Goal: Task Accomplishment & Management: Use online tool/utility

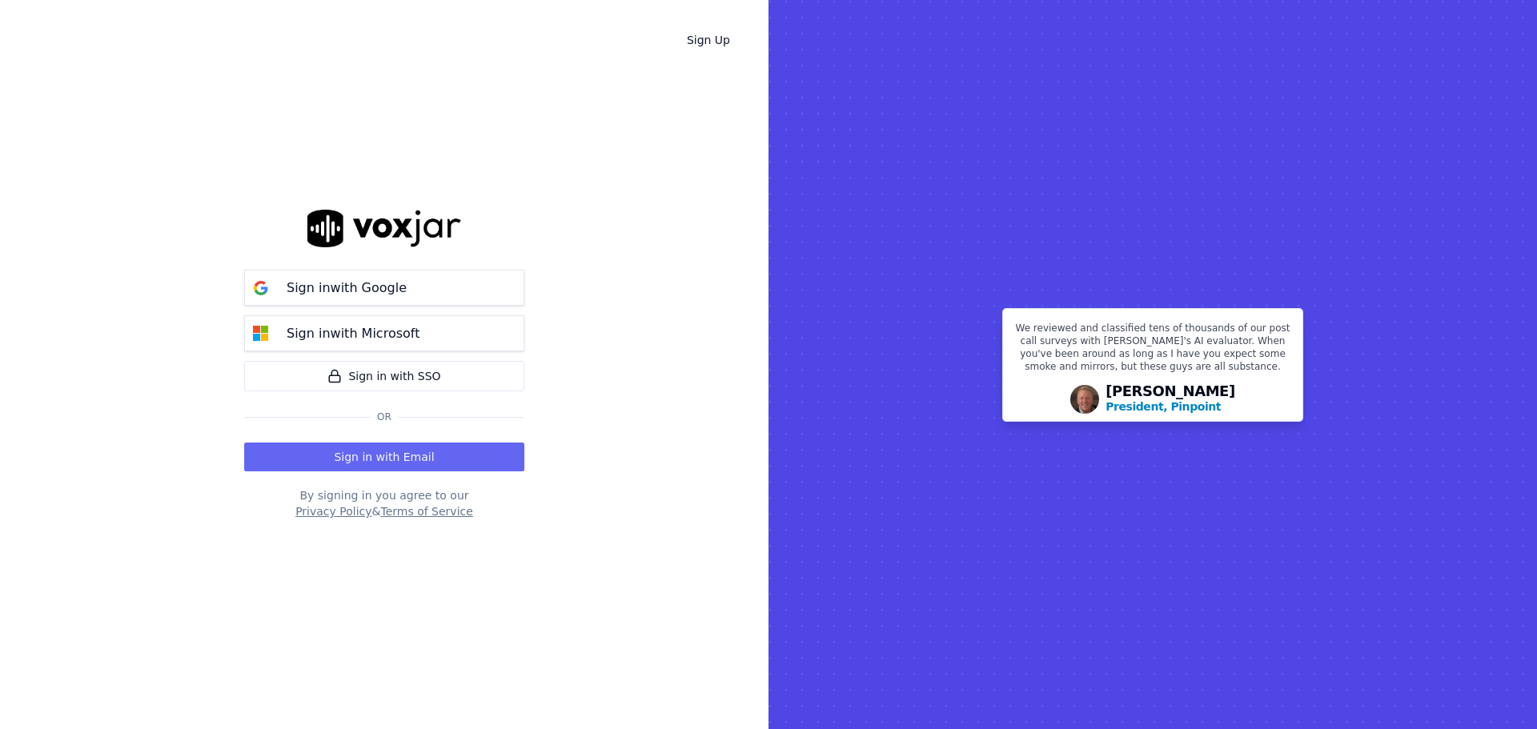
click at [388, 465] on button "Sign in with Email" at bounding box center [384, 457] width 280 height 29
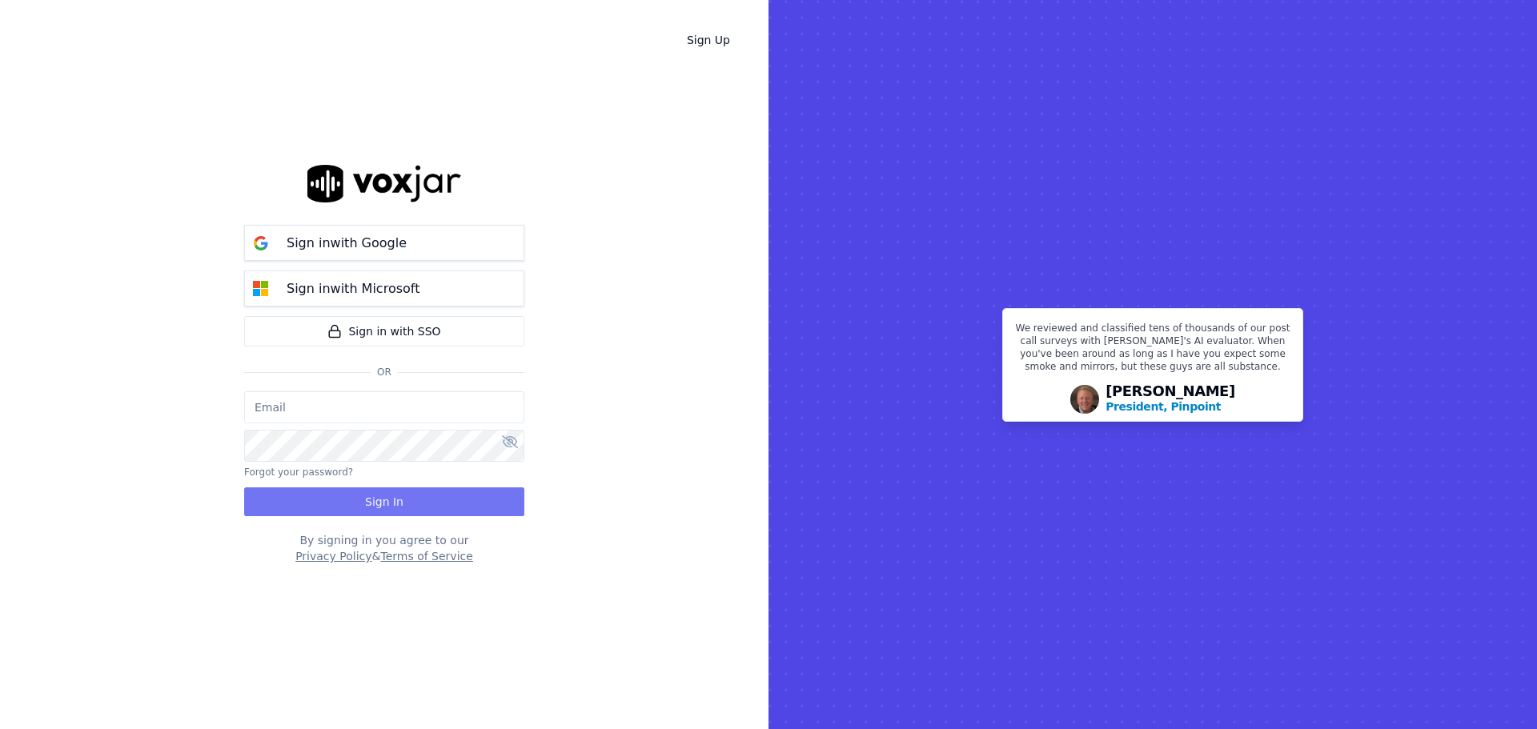
type input "[EMAIL_ADDRESS][DOMAIN_NAME]"
click at [409, 503] on button "Sign In" at bounding box center [384, 502] width 280 height 29
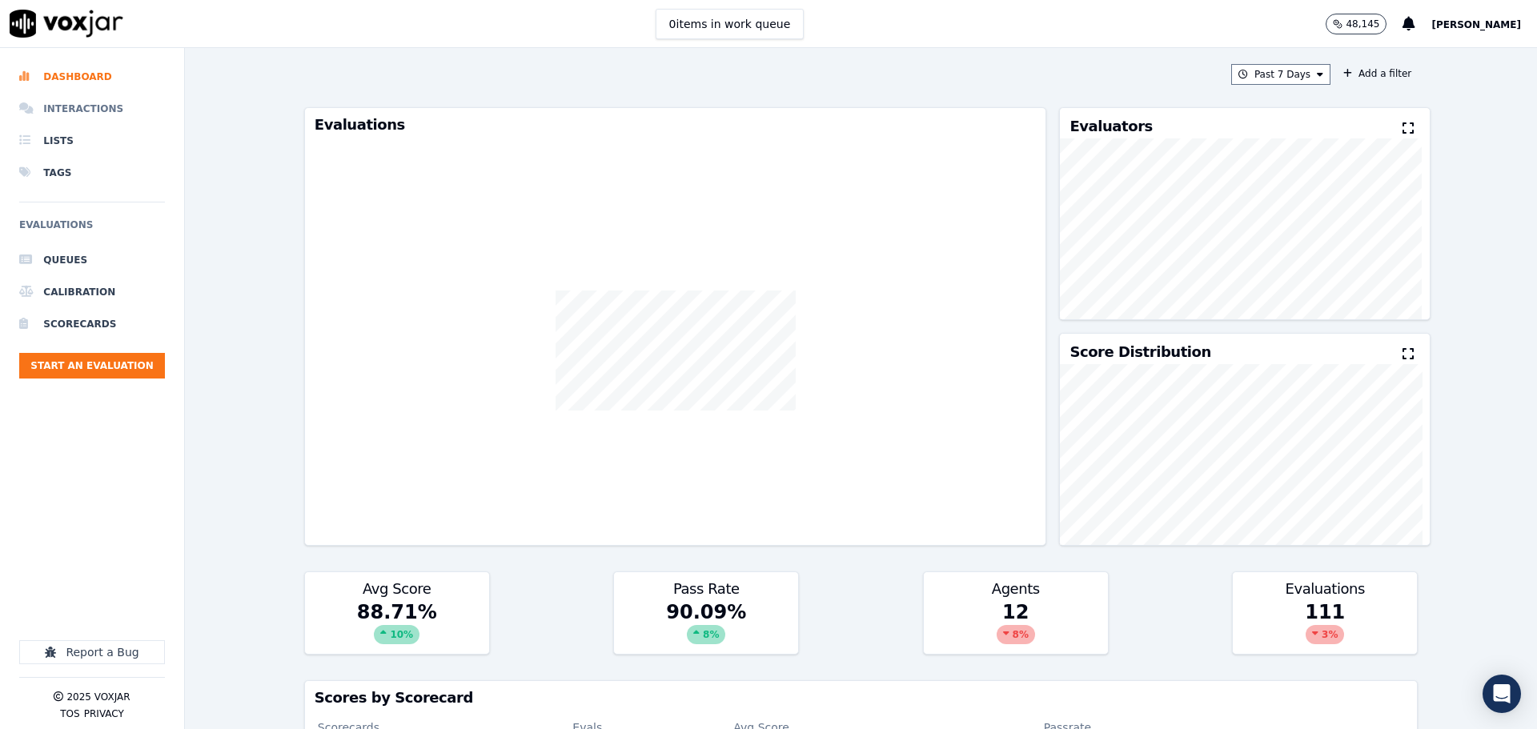
click at [64, 106] on li "Interactions" at bounding box center [92, 109] width 146 height 32
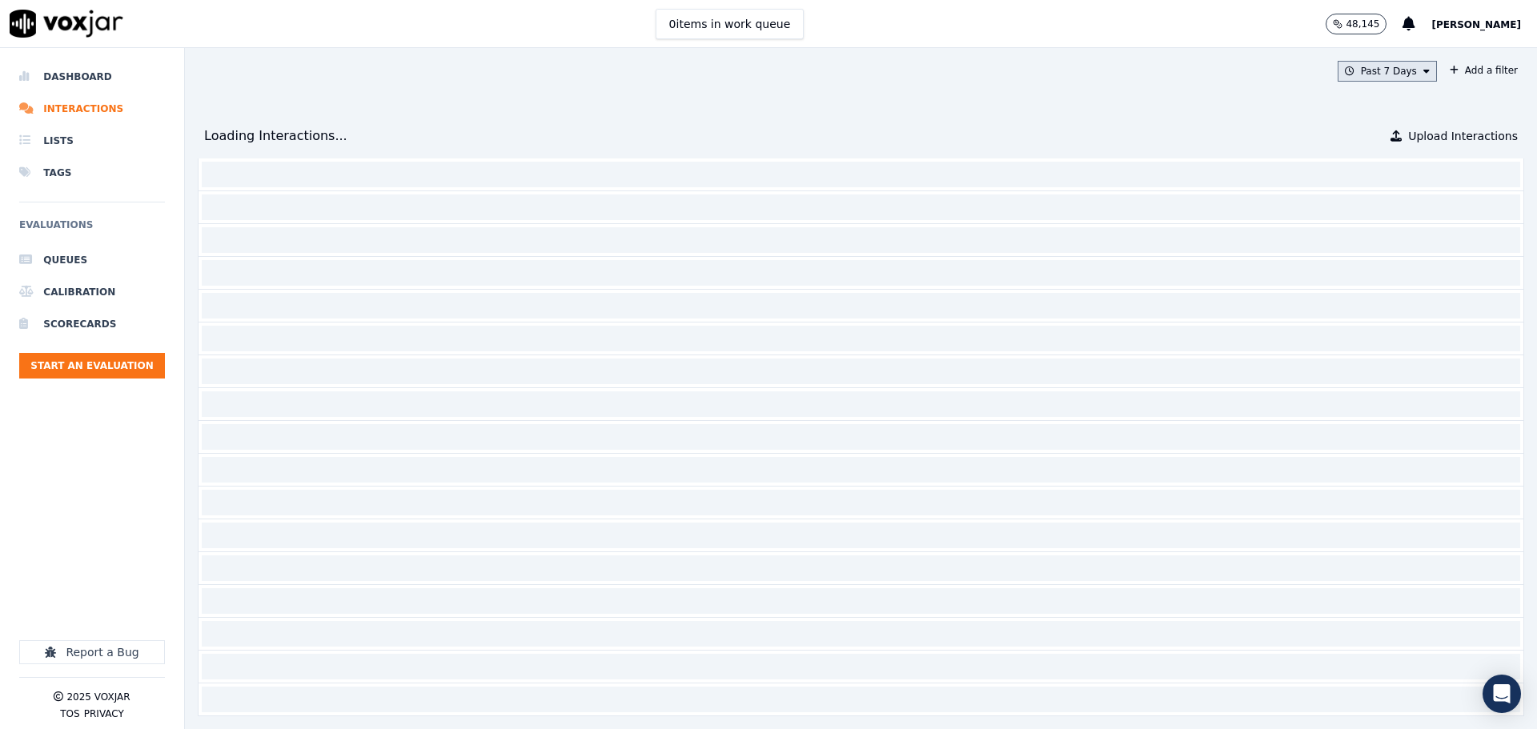
click at [1386, 70] on button "Past 7 Days" at bounding box center [1387, 71] width 99 height 21
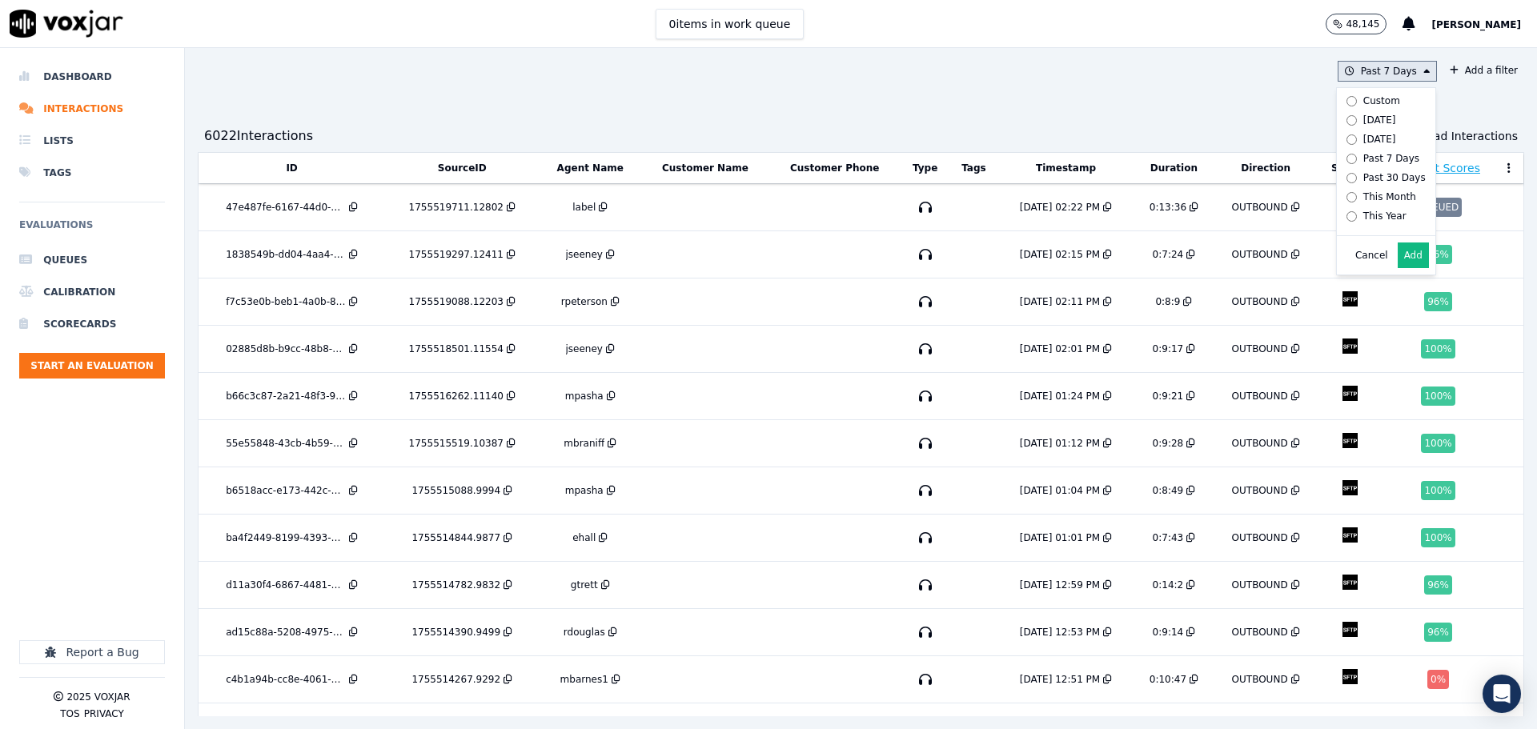
click at [1363, 125] on div "Today" at bounding box center [1379, 120] width 33 height 13
click at [1398, 268] on button "Add" at bounding box center [1413, 256] width 31 height 26
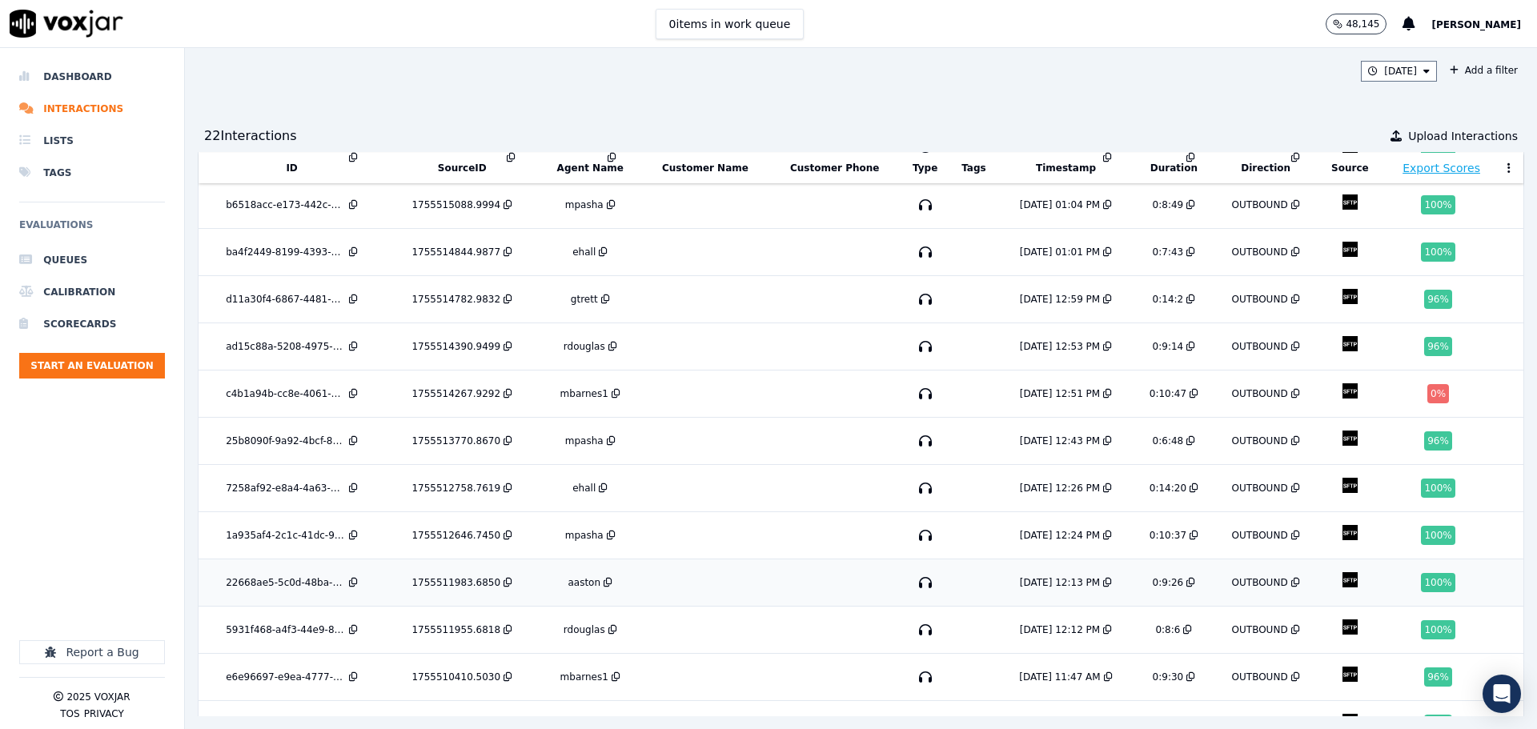
scroll to position [206, 0]
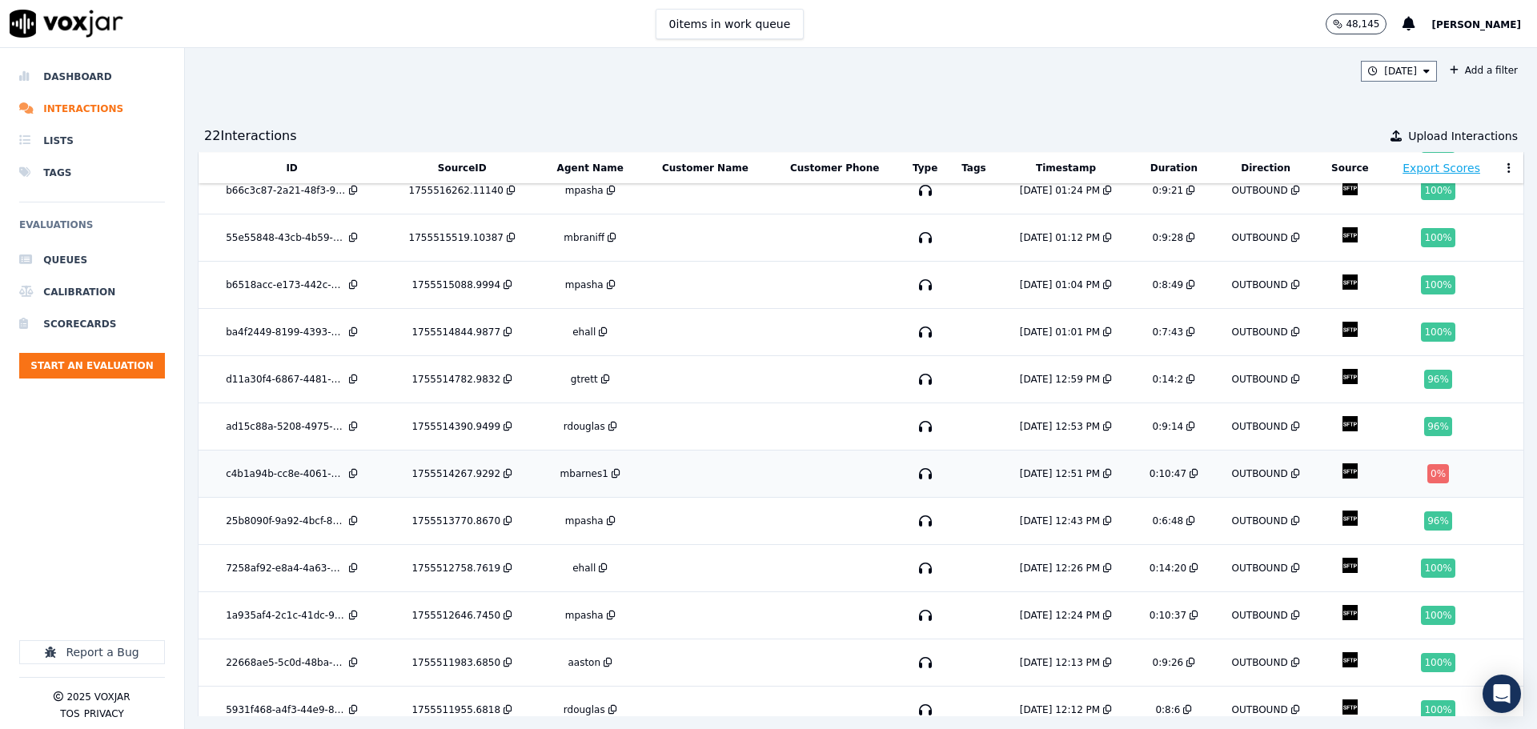
click at [1389, 464] on div "0 %" at bounding box center [1442, 473] width 106 height 19
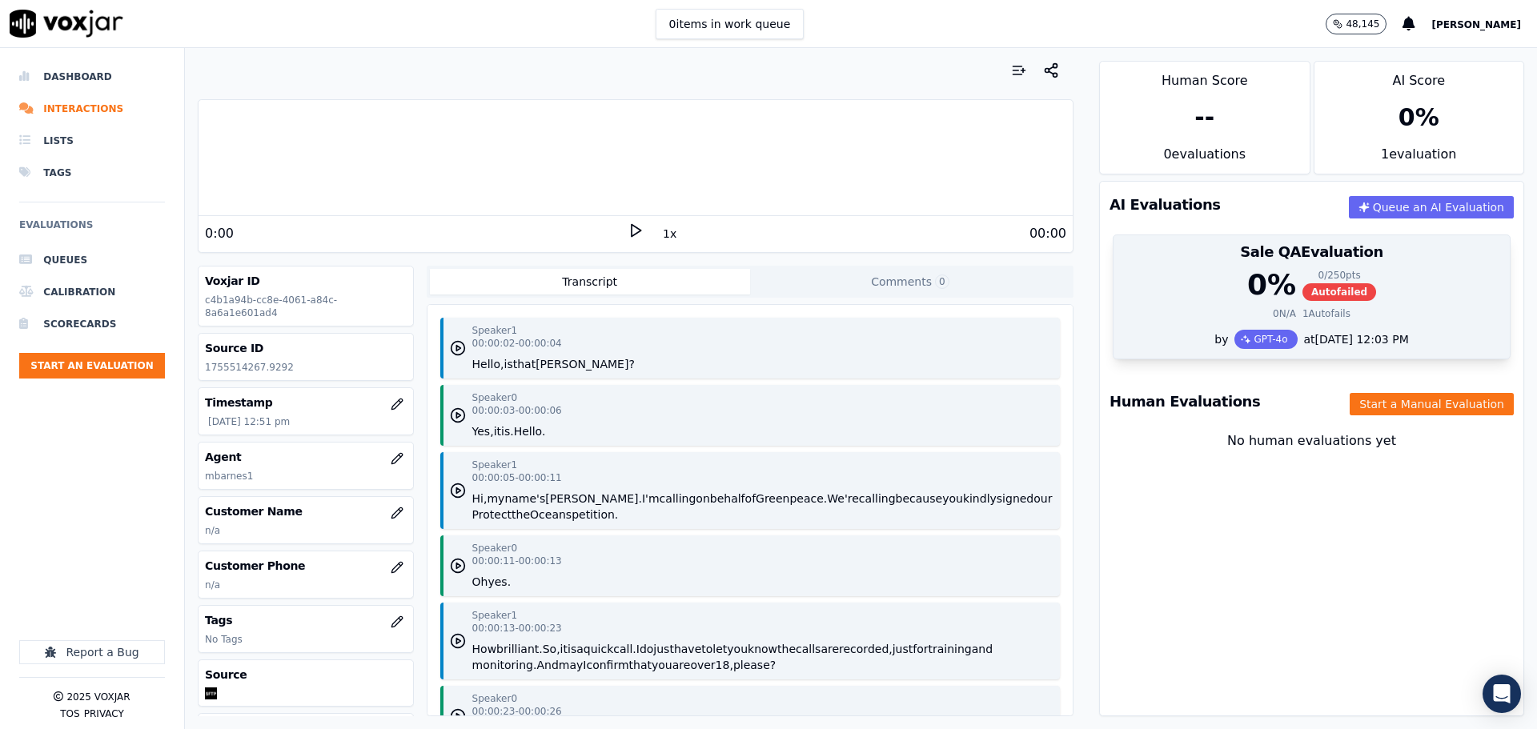
click at [1185, 291] on div "0 % 0 / 250 pts Autofailed" at bounding box center [1311, 285] width 377 height 32
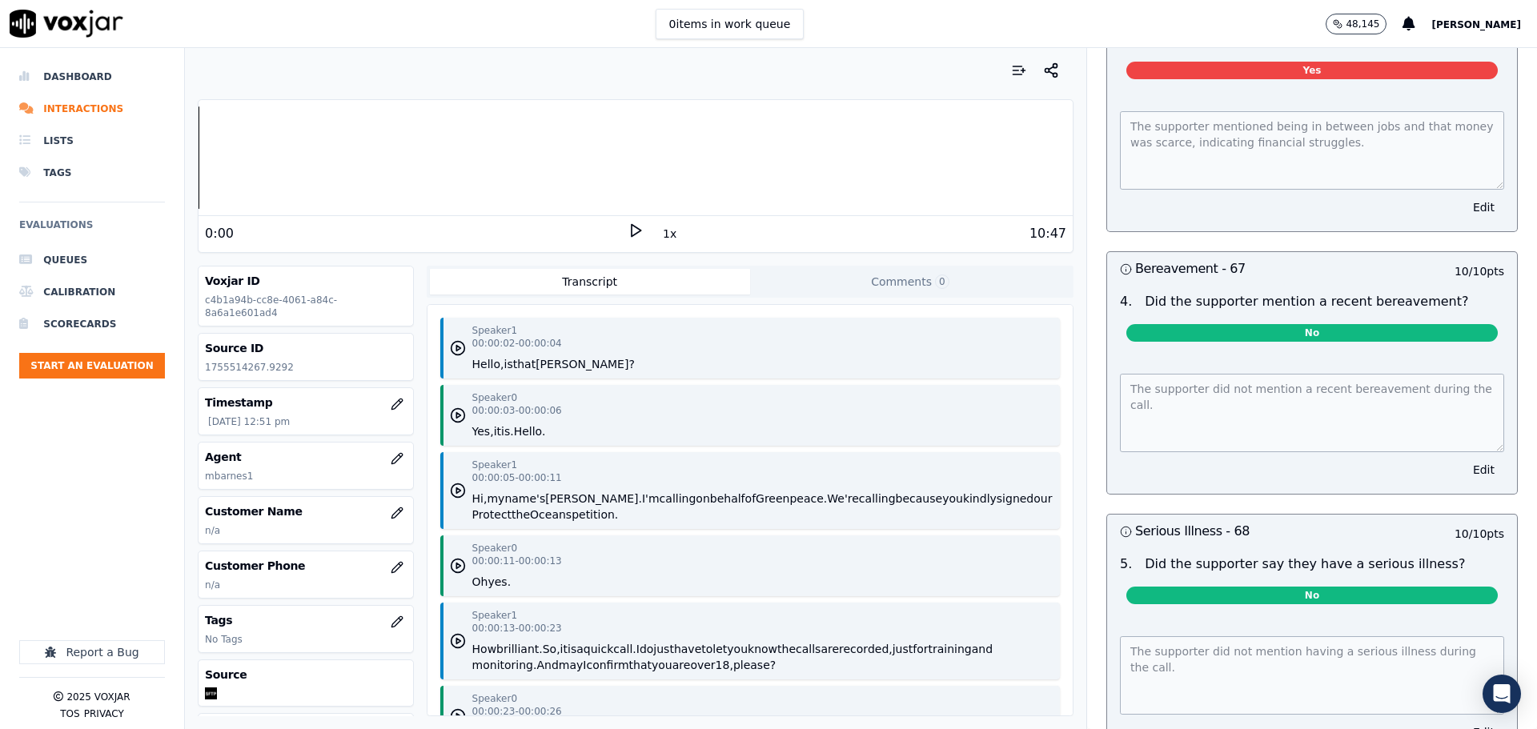
scroll to position [4501, 0]
